Goal: Navigation & Orientation: Find specific page/section

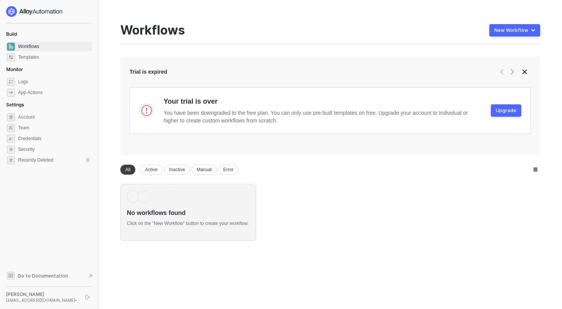
click at [90, 12] on div at bounding box center [49, 11] width 86 height 11
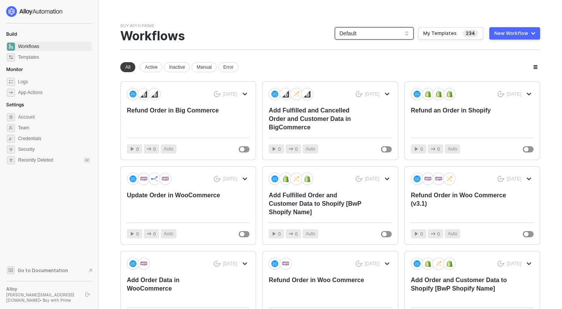
click at [368, 37] on span "Default" at bounding box center [374, 34] width 70 height 12
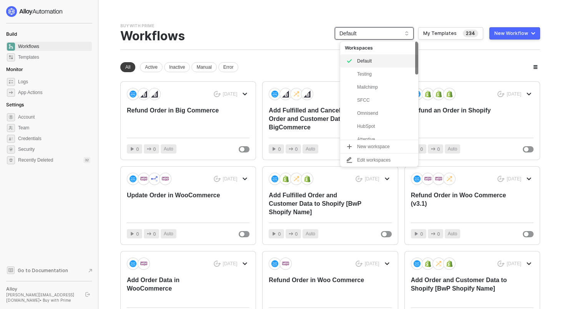
click at [368, 37] on span "Default" at bounding box center [374, 34] width 70 height 12
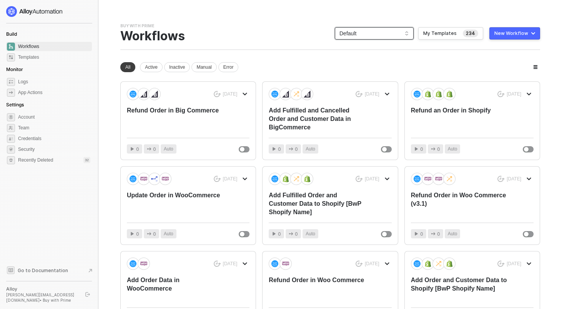
click at [368, 37] on span "Default" at bounding box center [374, 34] width 70 height 12
click at [312, 43] on div "Buy with Prime Team Settings → Workflows Default 234 My Templates New Workflow" at bounding box center [330, 36] width 420 height 27
